Goal: Task Accomplishment & Management: Manage account settings

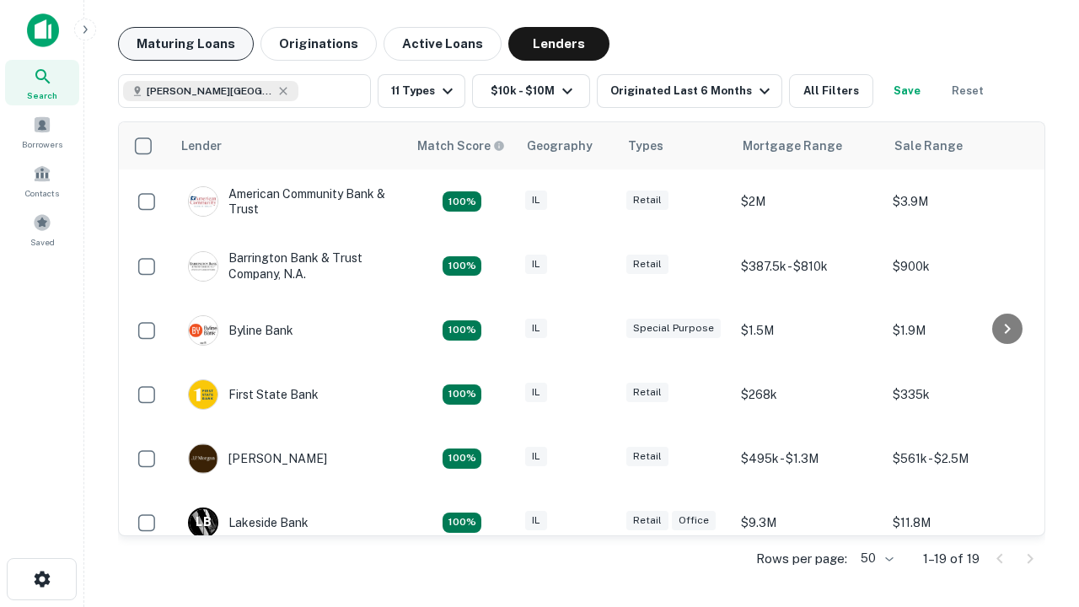
click at [185, 44] on button "Maturing Loans" at bounding box center [186, 44] width 136 height 34
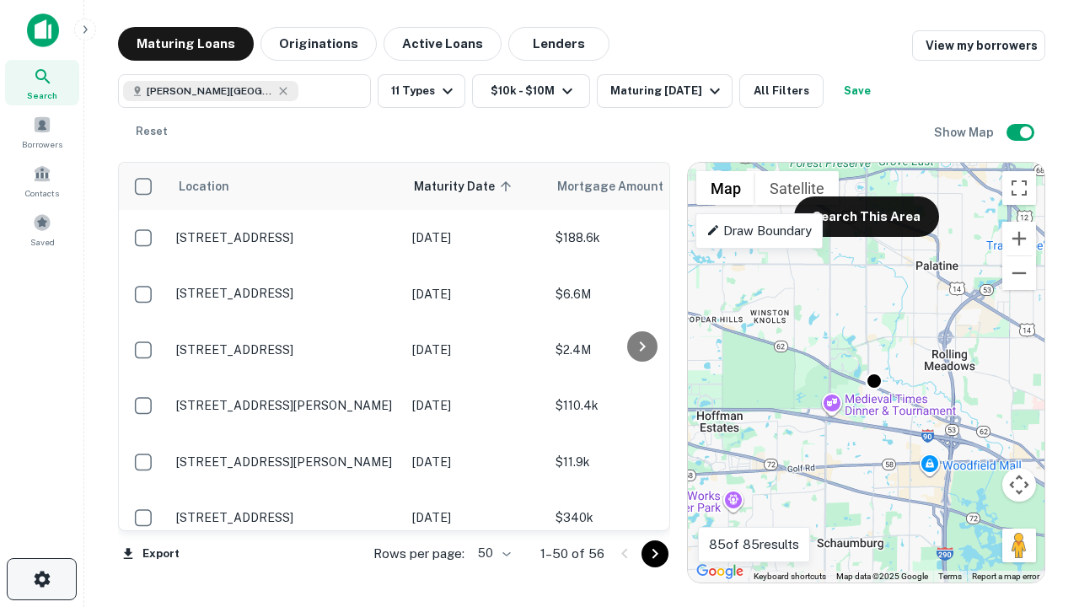
click at [41, 579] on icon "button" at bounding box center [42, 579] width 20 height 20
